Goal: Connect with others: Connect with other users

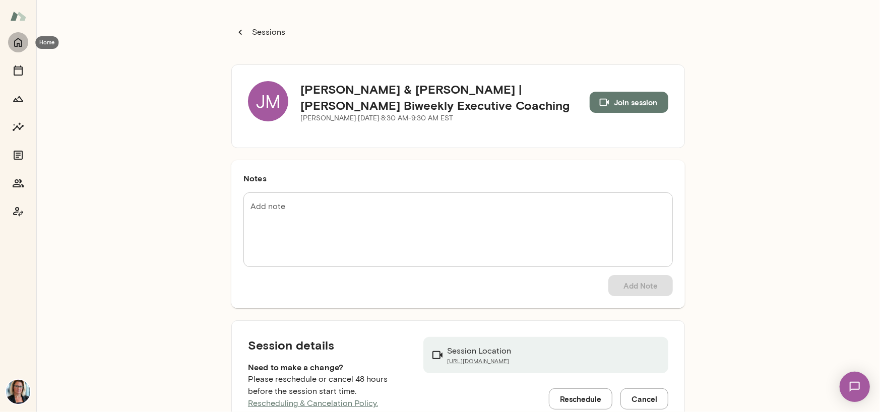
click at [16, 42] on icon "Home" at bounding box center [18, 42] width 12 height 12
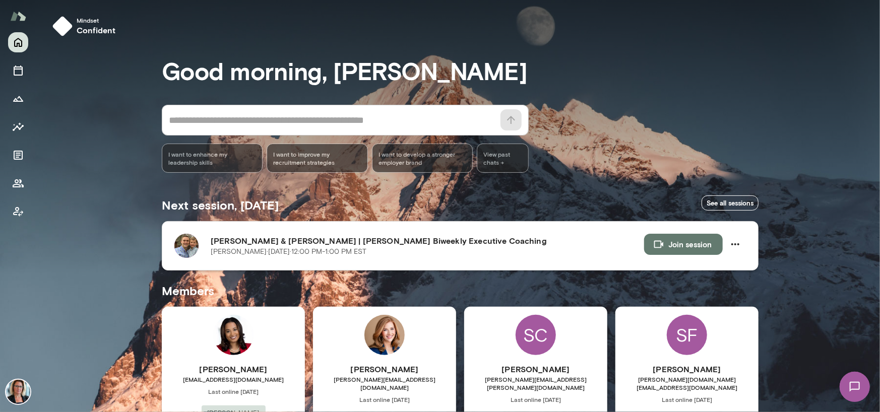
click at [683, 249] on button "Join session" at bounding box center [683, 244] width 79 height 21
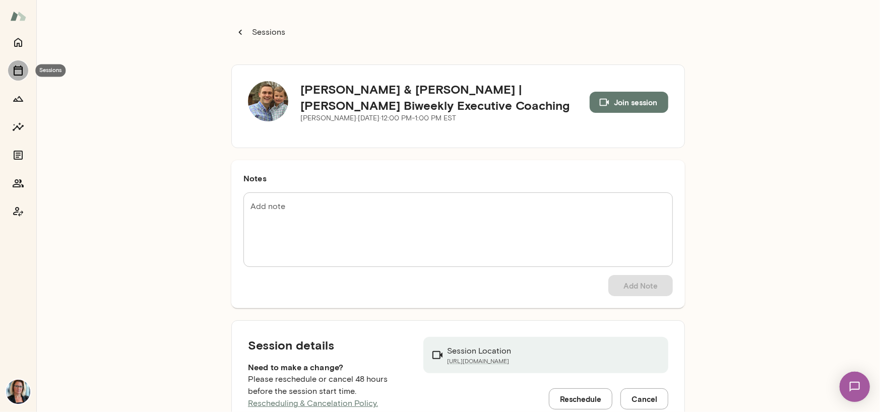
click at [15, 70] on icon "Sessions" at bounding box center [18, 71] width 12 height 12
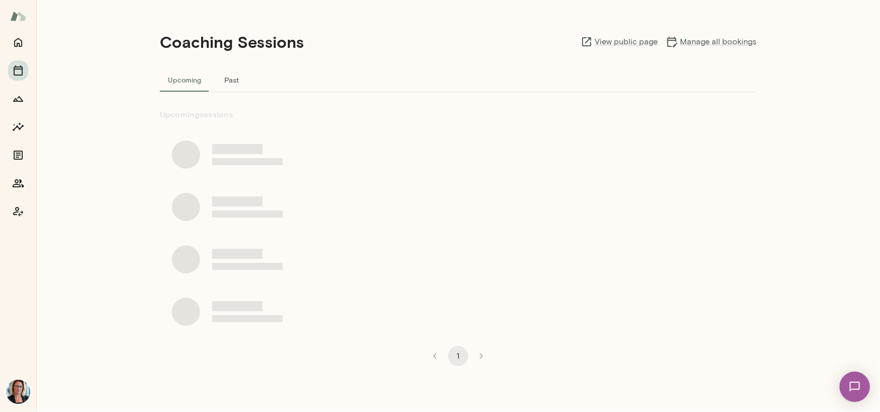
click at [226, 80] on button "Past" at bounding box center [231, 80] width 45 height 24
click at [231, 80] on button "Past" at bounding box center [231, 80] width 45 height 24
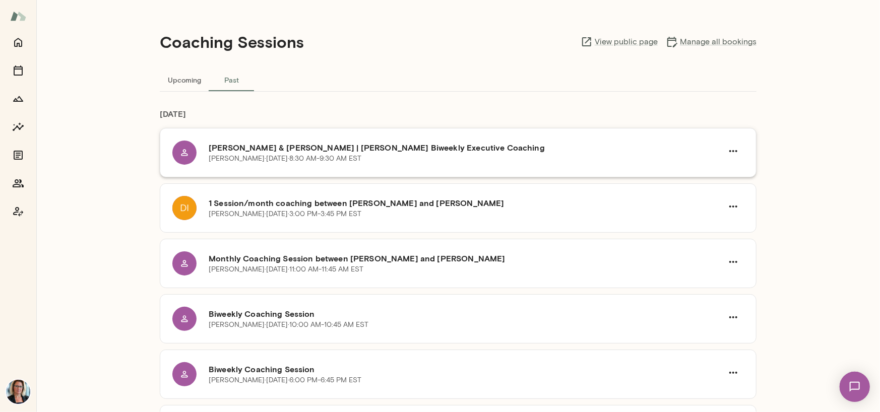
click at [179, 158] on div at bounding box center [184, 153] width 24 height 24
